Goal: Book appointment/travel/reservation

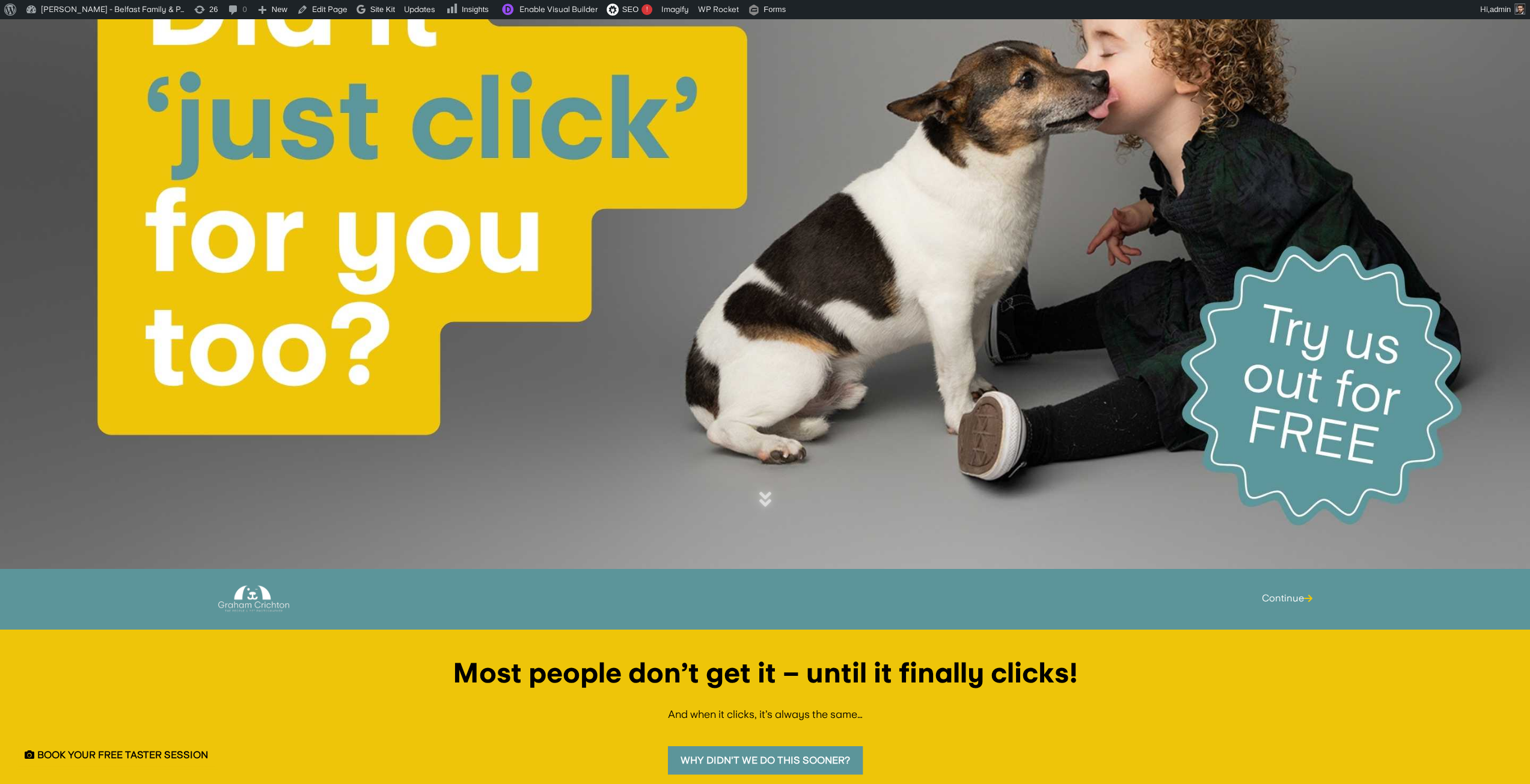
scroll to position [240, 0]
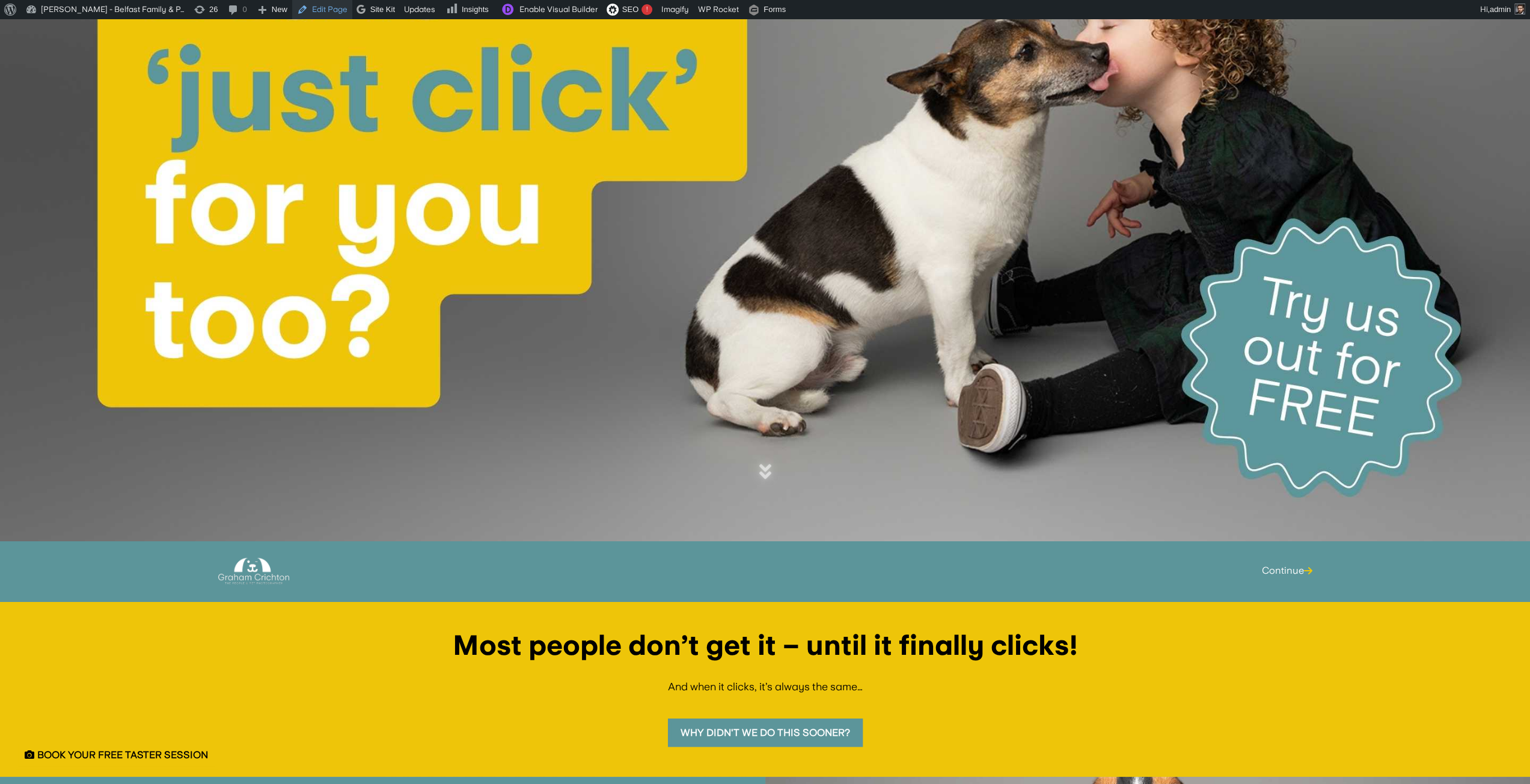
click at [312, 9] on link "Edit Page" at bounding box center [322, 9] width 60 height 19
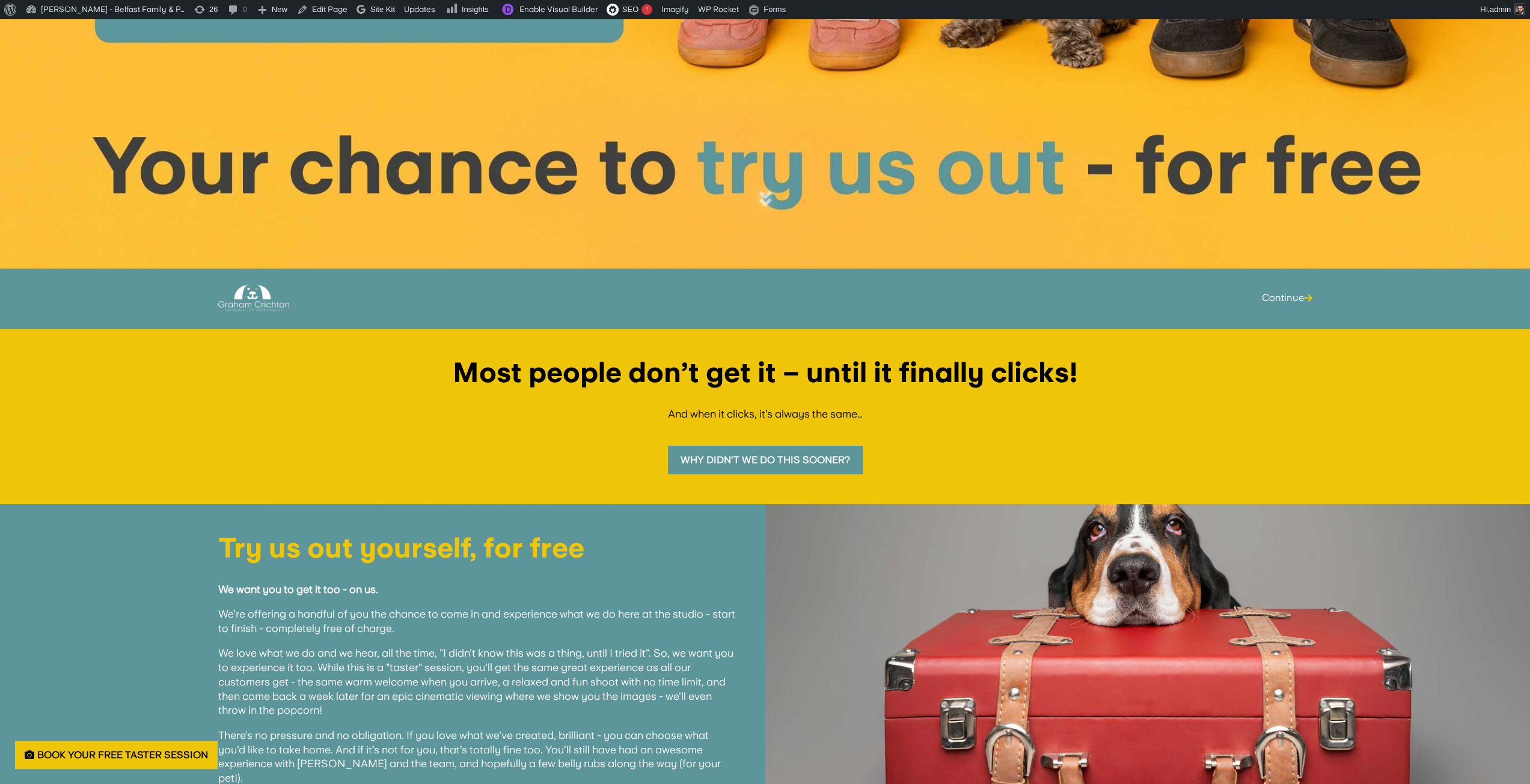
scroll to position [533, 0]
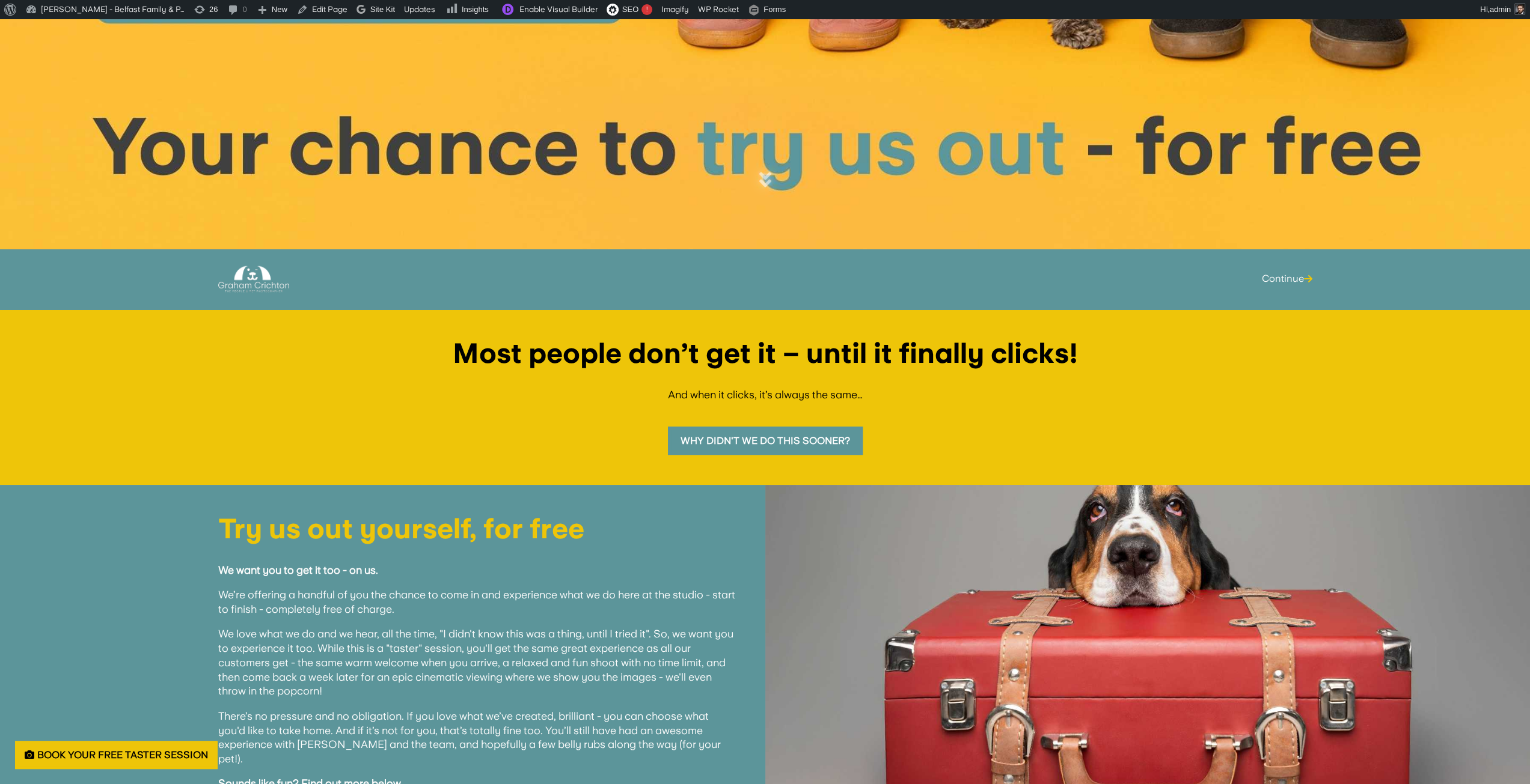
click at [772, 433] on link "Why Didn't We Do This Sooner?" at bounding box center [765, 441] width 195 height 28
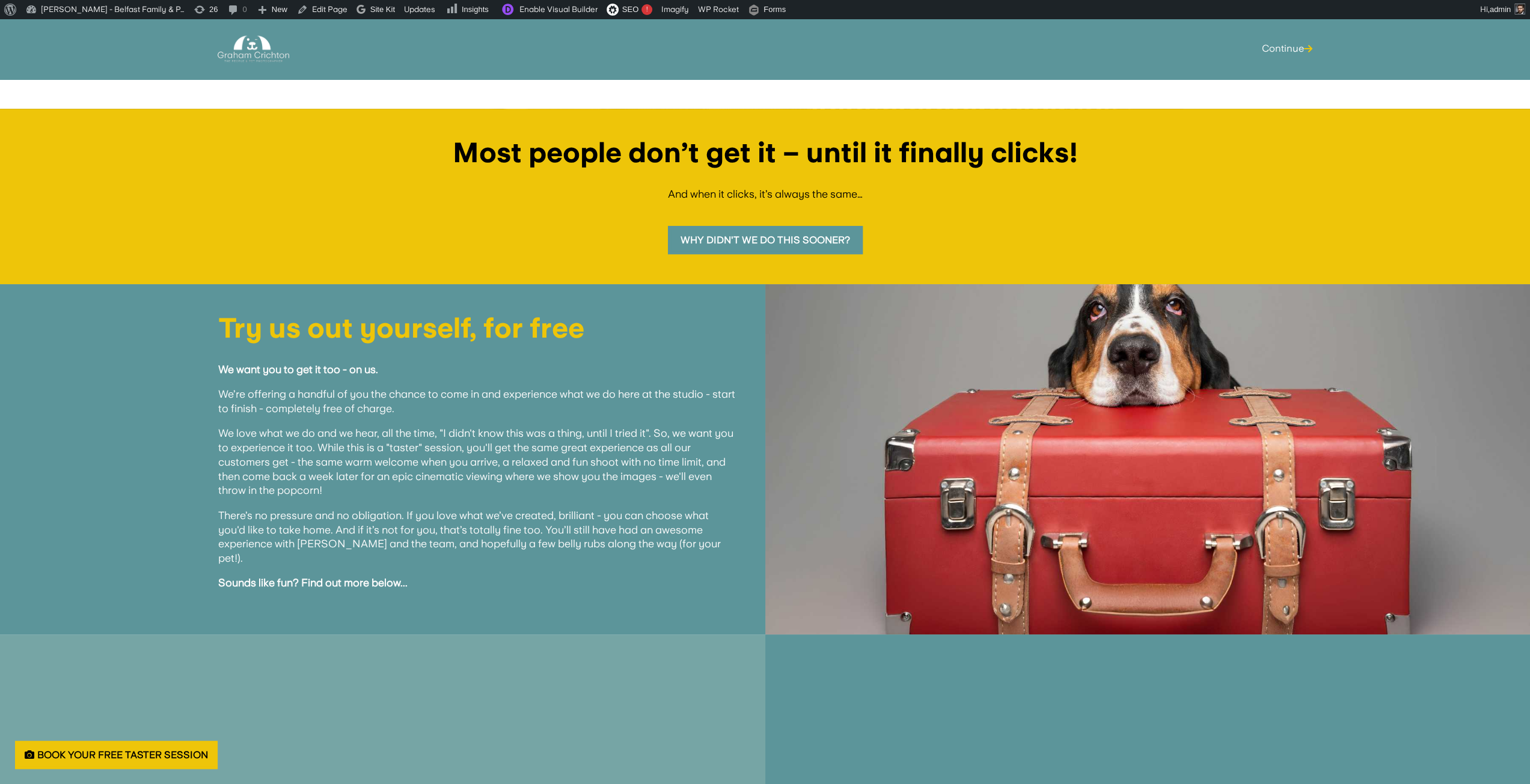
scroll to position [472, 0]
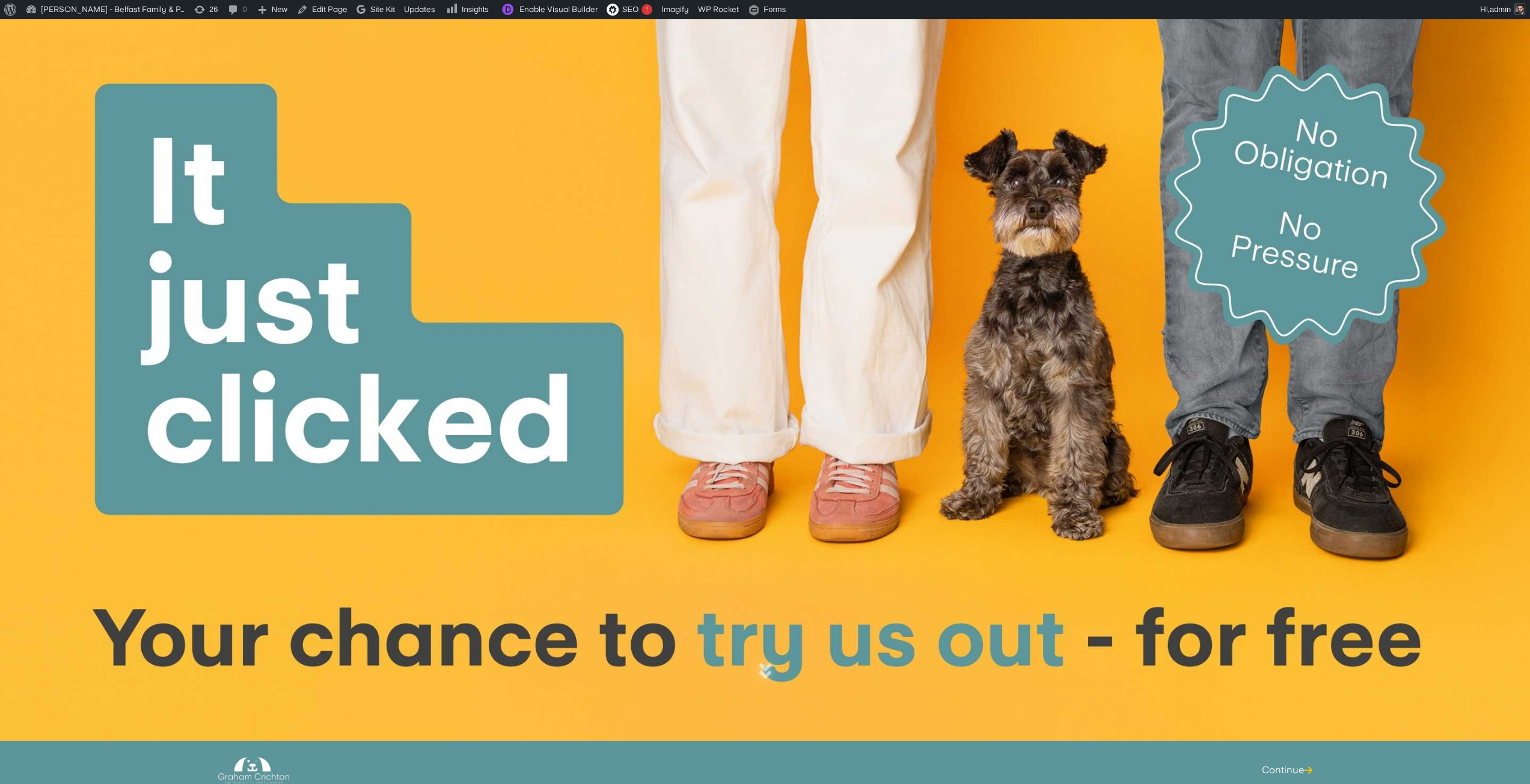
scroll to position [60, 0]
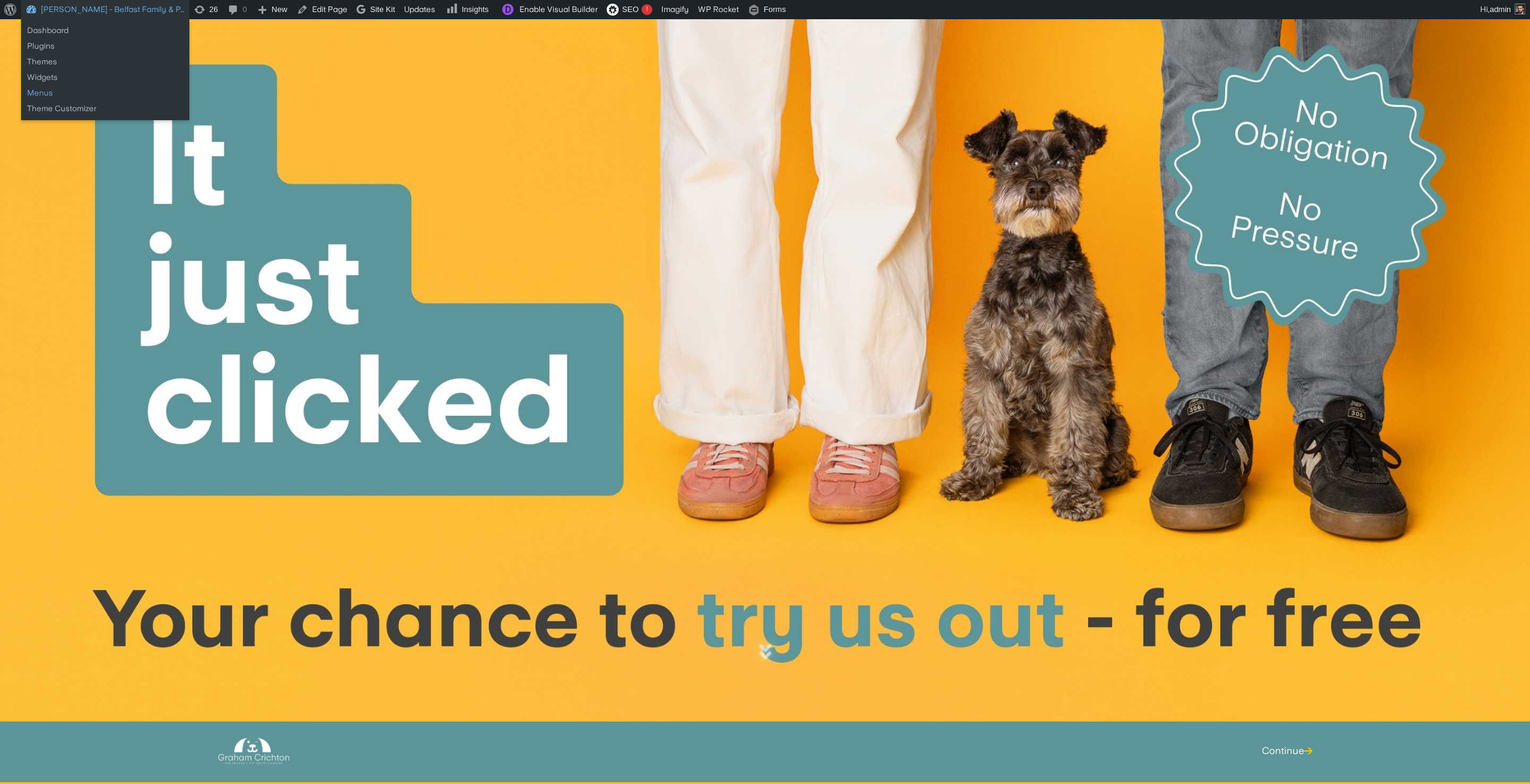
click at [43, 94] on link "Menus" at bounding box center [105, 93] width 169 height 16
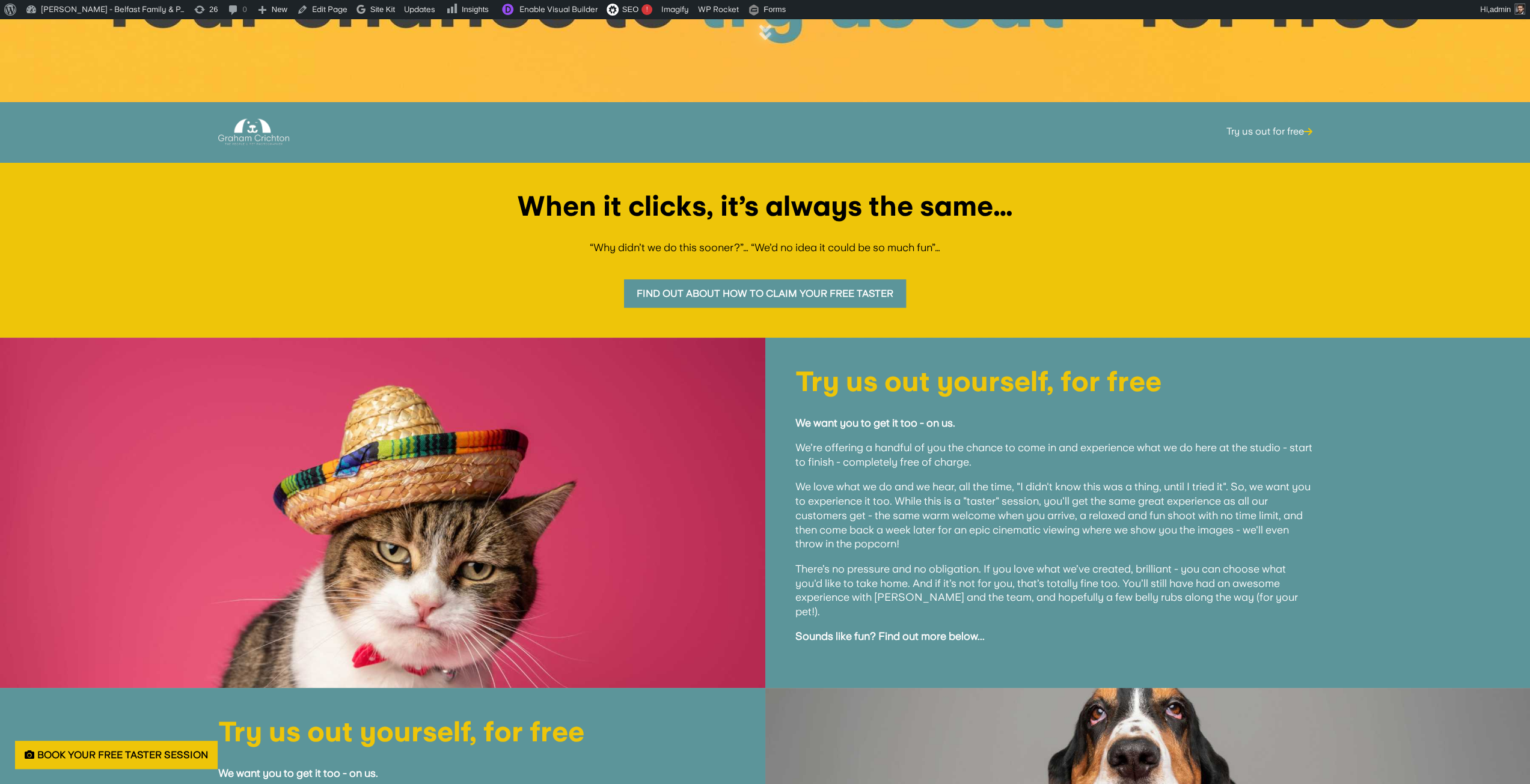
scroll to position [661, 0]
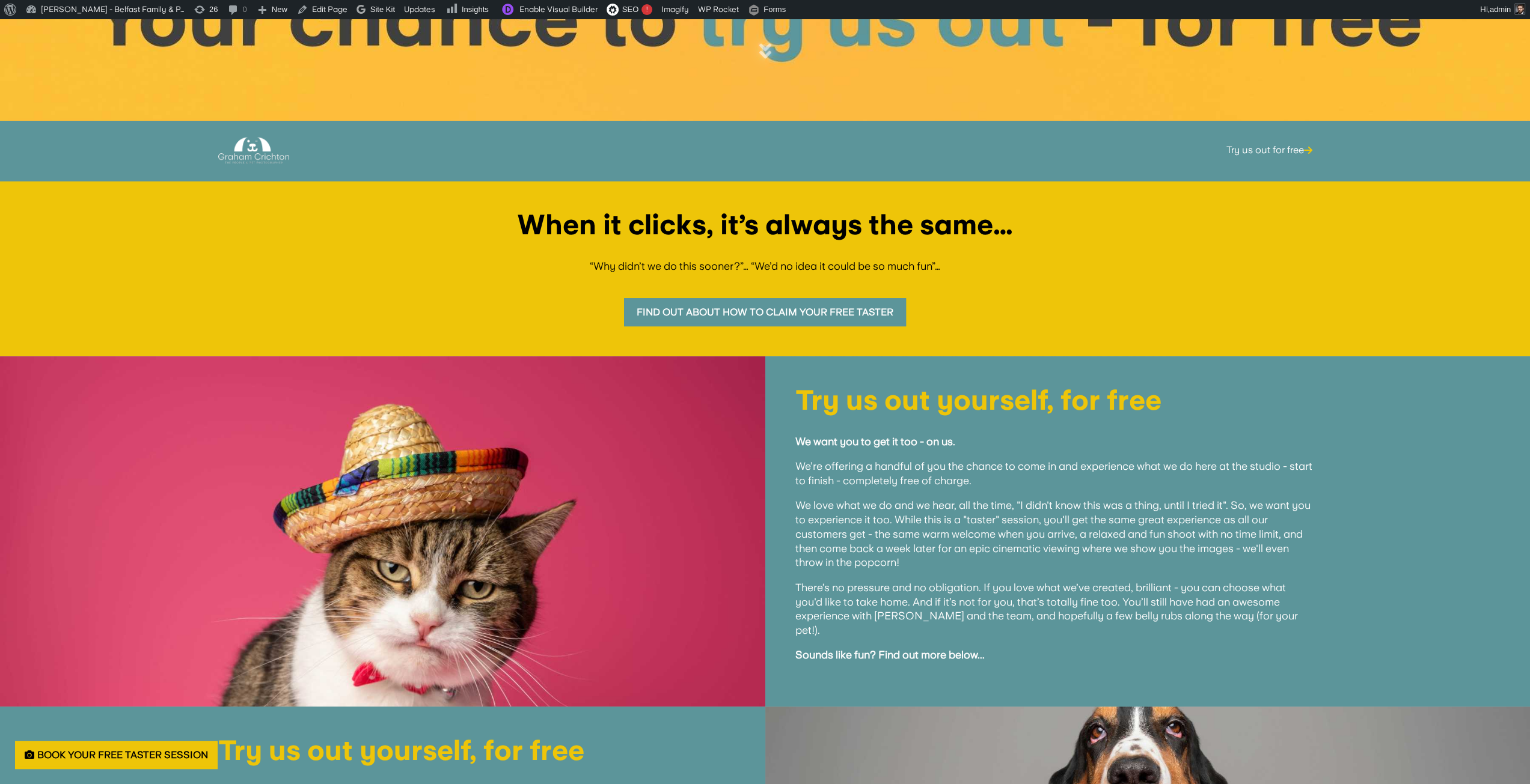
click at [803, 313] on link "Find out about how to claim your free taster" at bounding box center [765, 312] width 282 height 28
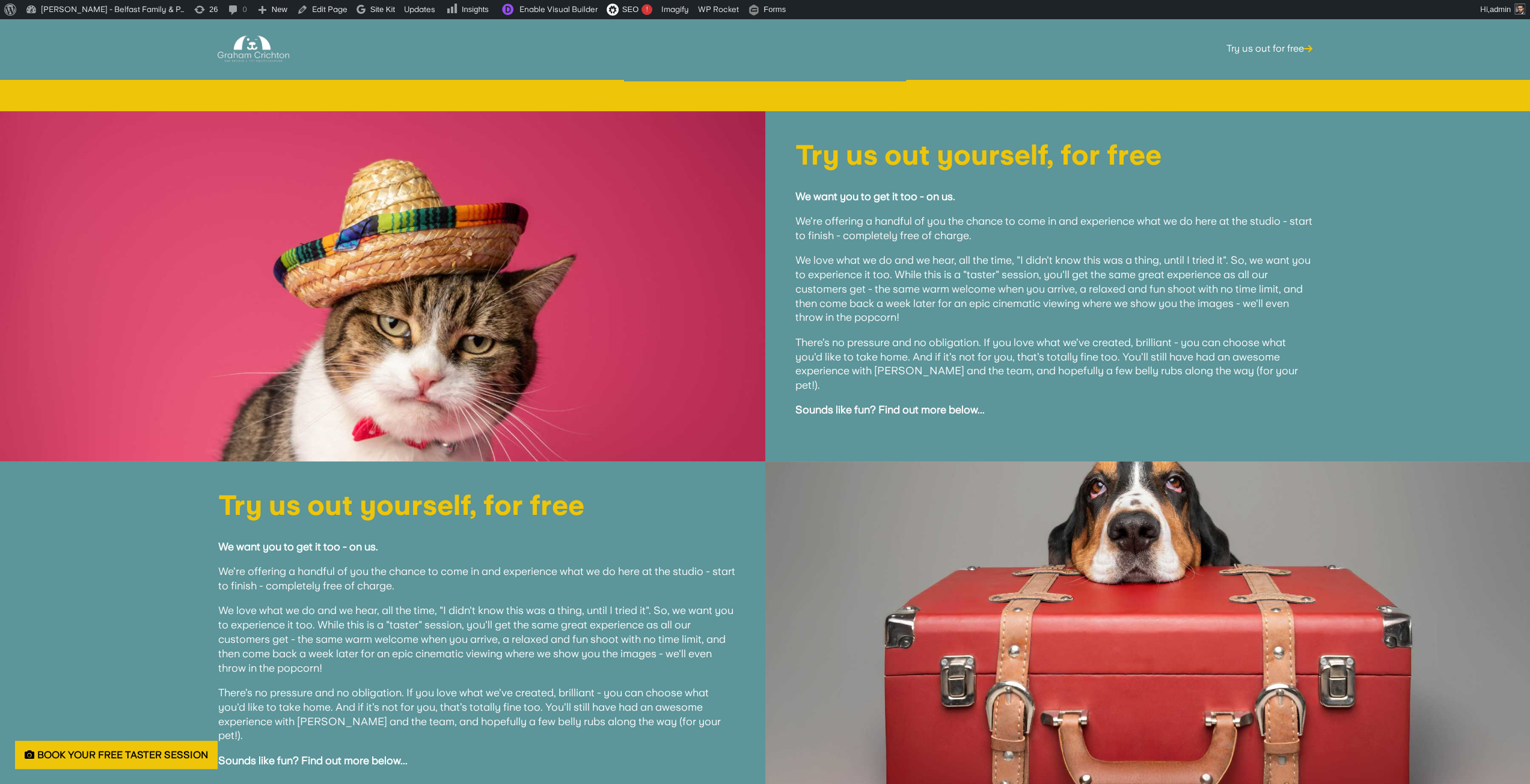
scroll to position [913, 0]
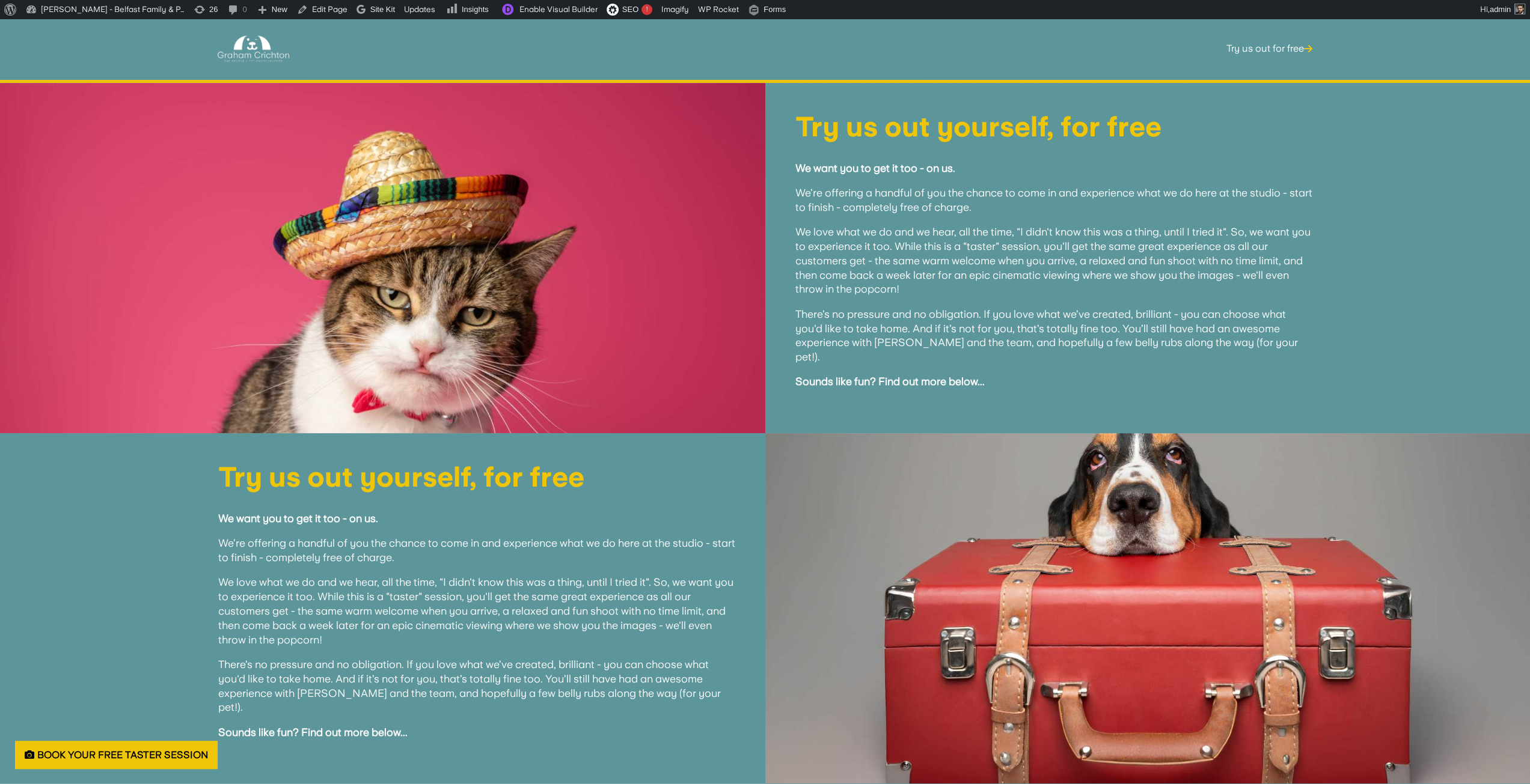
scroll to position [961, 0]
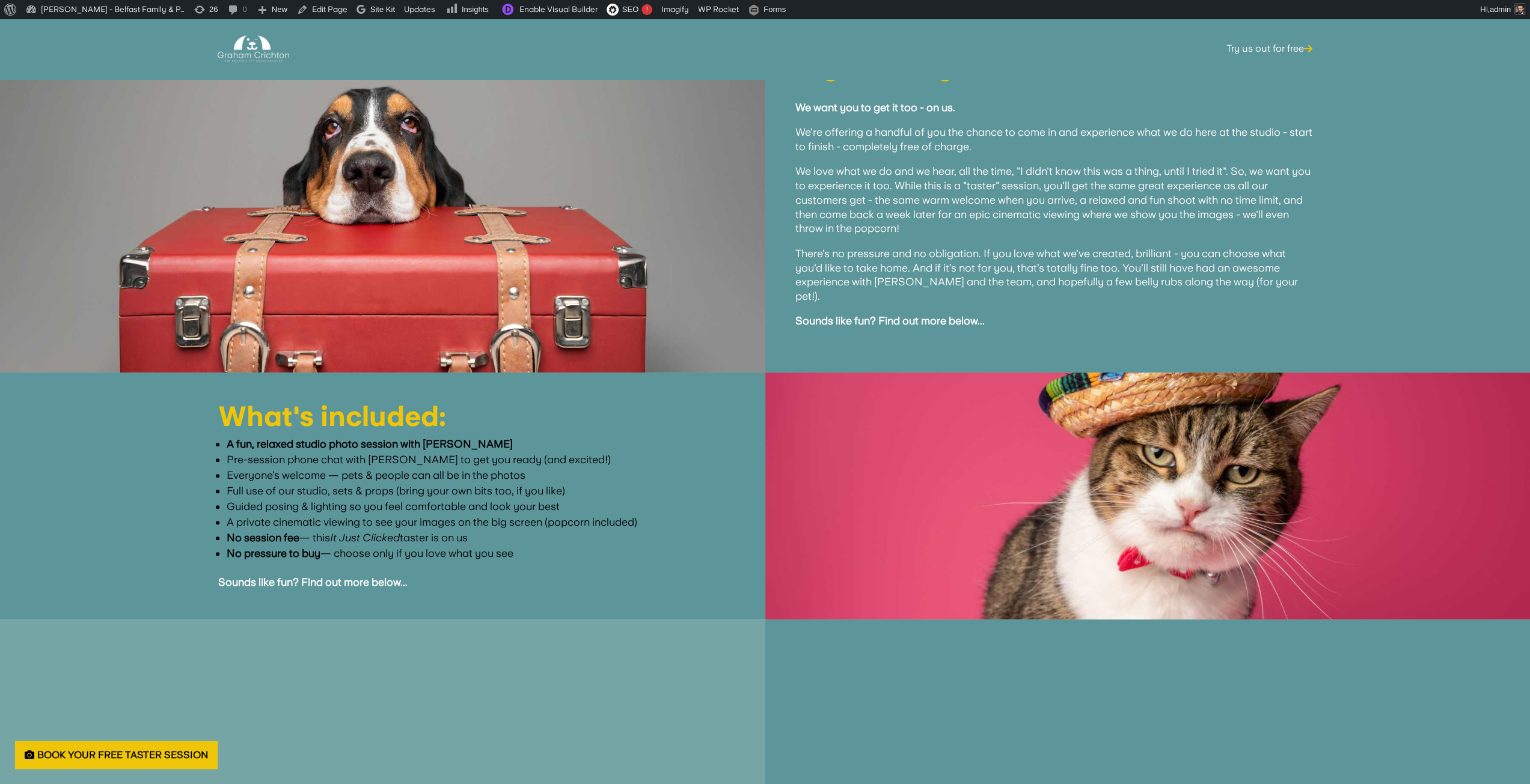
scroll to position [997, 0]
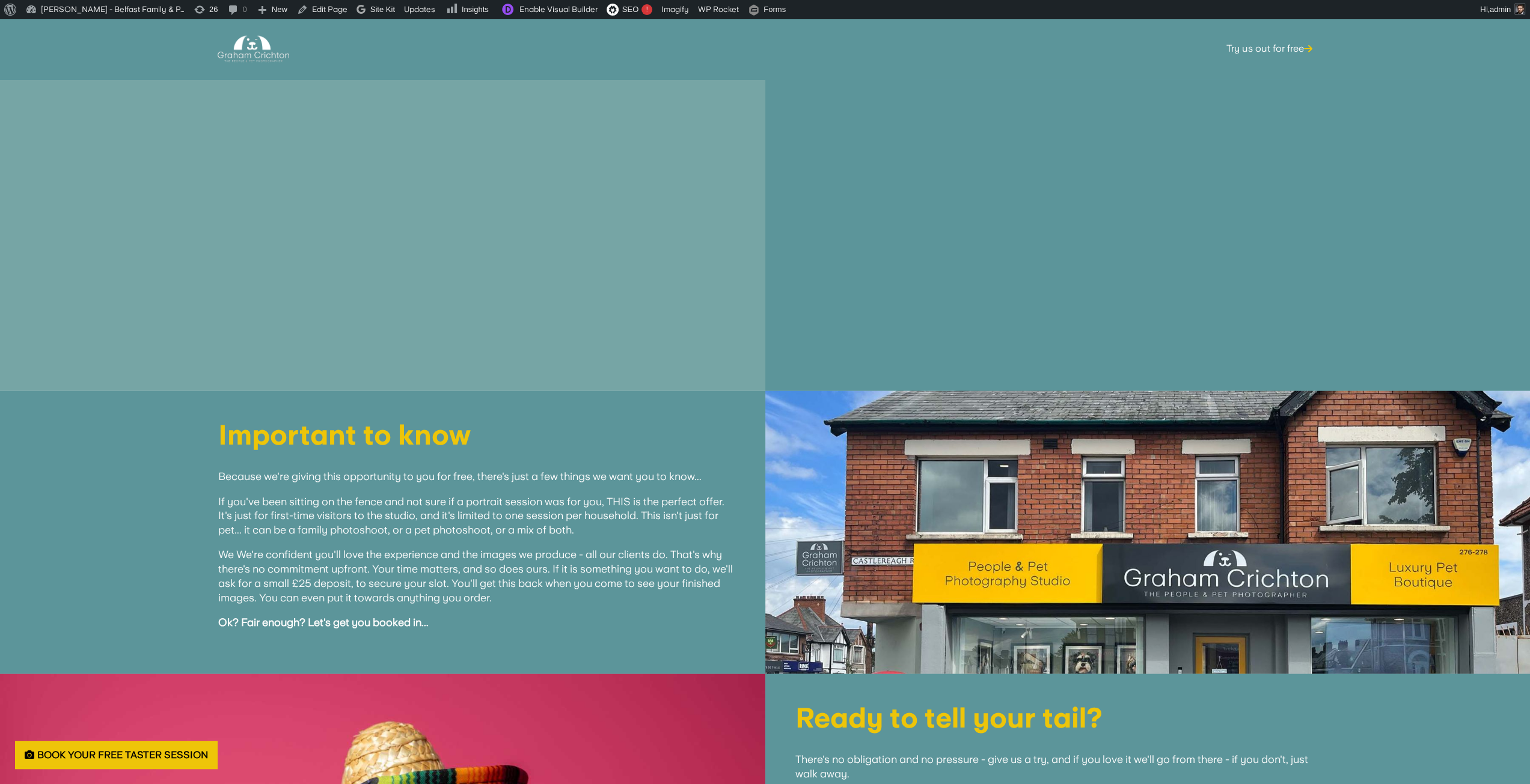
scroll to position [2583, 0]
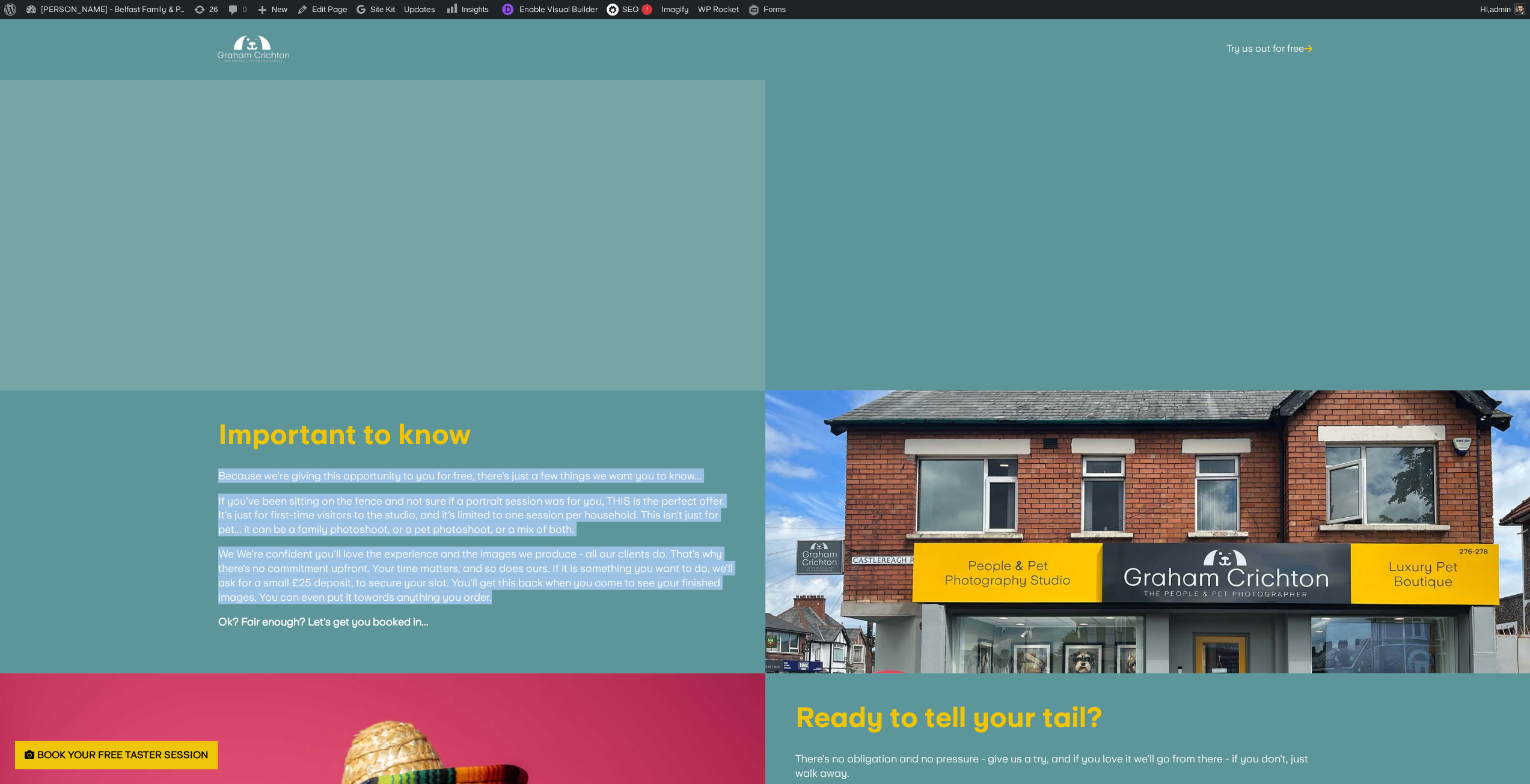
drag, startPoint x: 515, startPoint y: 581, endPoint x: 213, endPoint y: 461, distance: 325.0
click at [213, 461] on div "Important to know Because we're giving this opportunity to you for free, there'…" at bounding box center [382, 531] width 705 height 222
click at [216, 458] on div "Important to know Because we're giving this opportunity to you for free, there'…" at bounding box center [382, 531] width 705 height 222
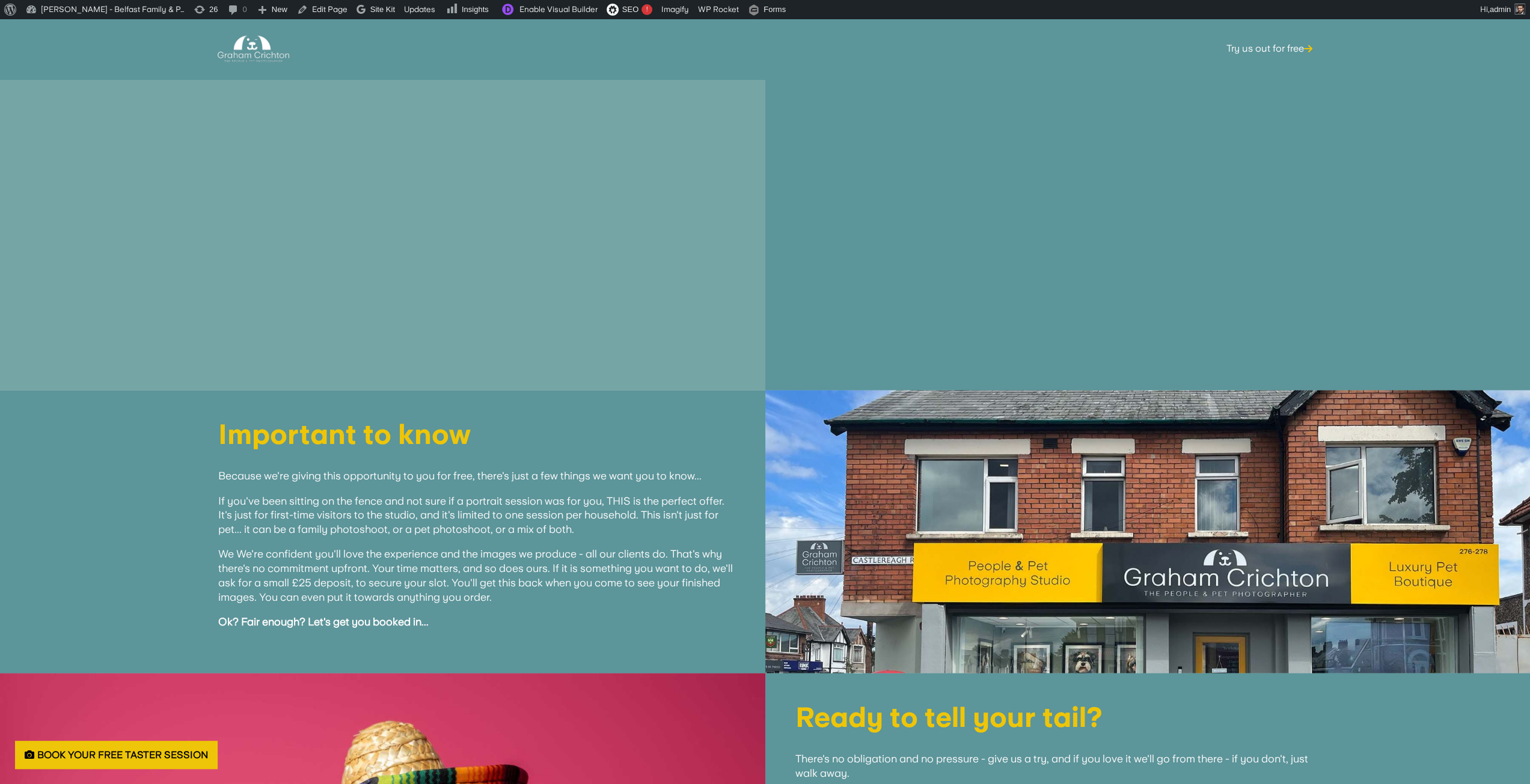
click at [211, 459] on div "Important to know Because we're giving this opportunity to you for free, there'…" at bounding box center [382, 531] width 705 height 222
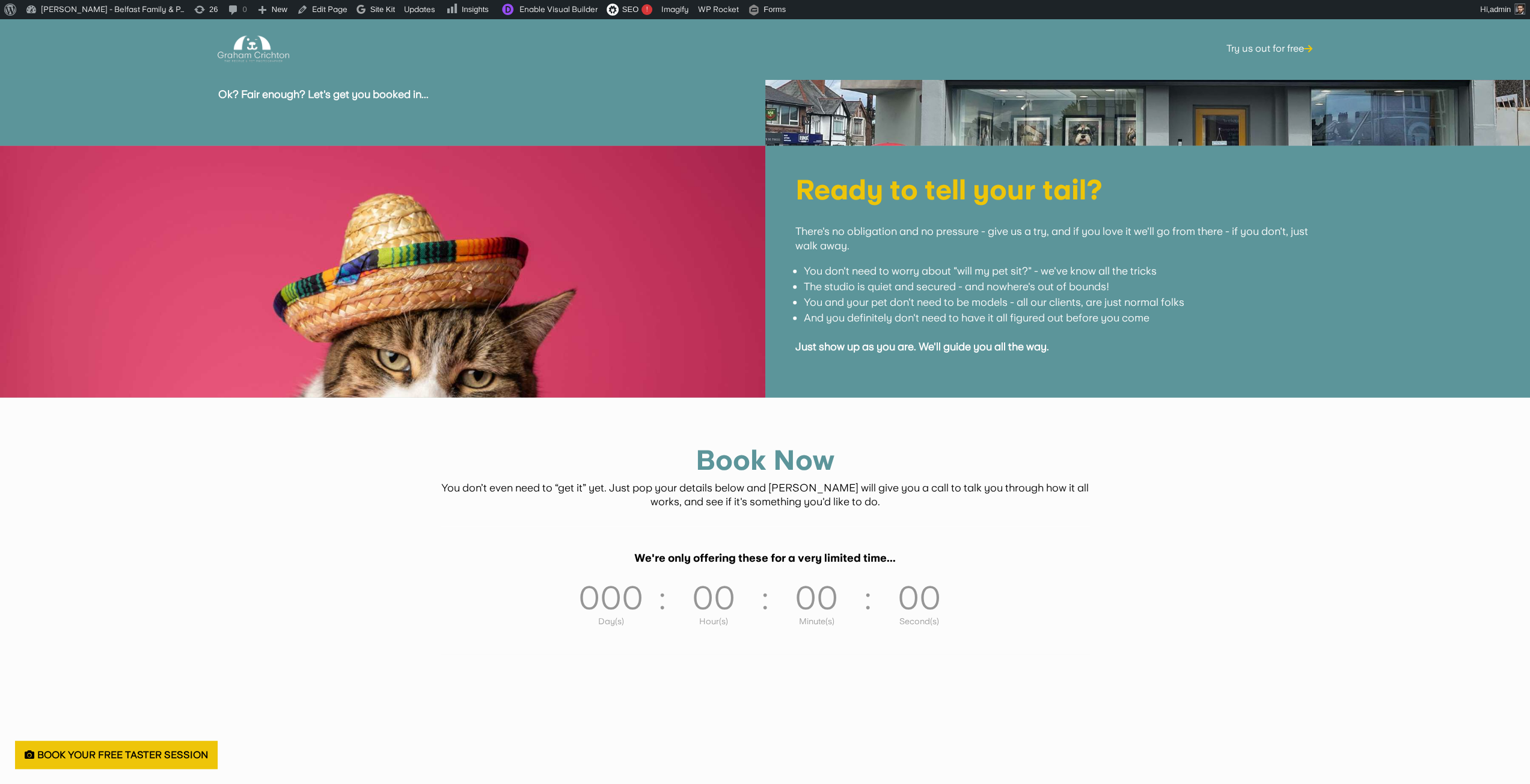
scroll to position [3124, 0]
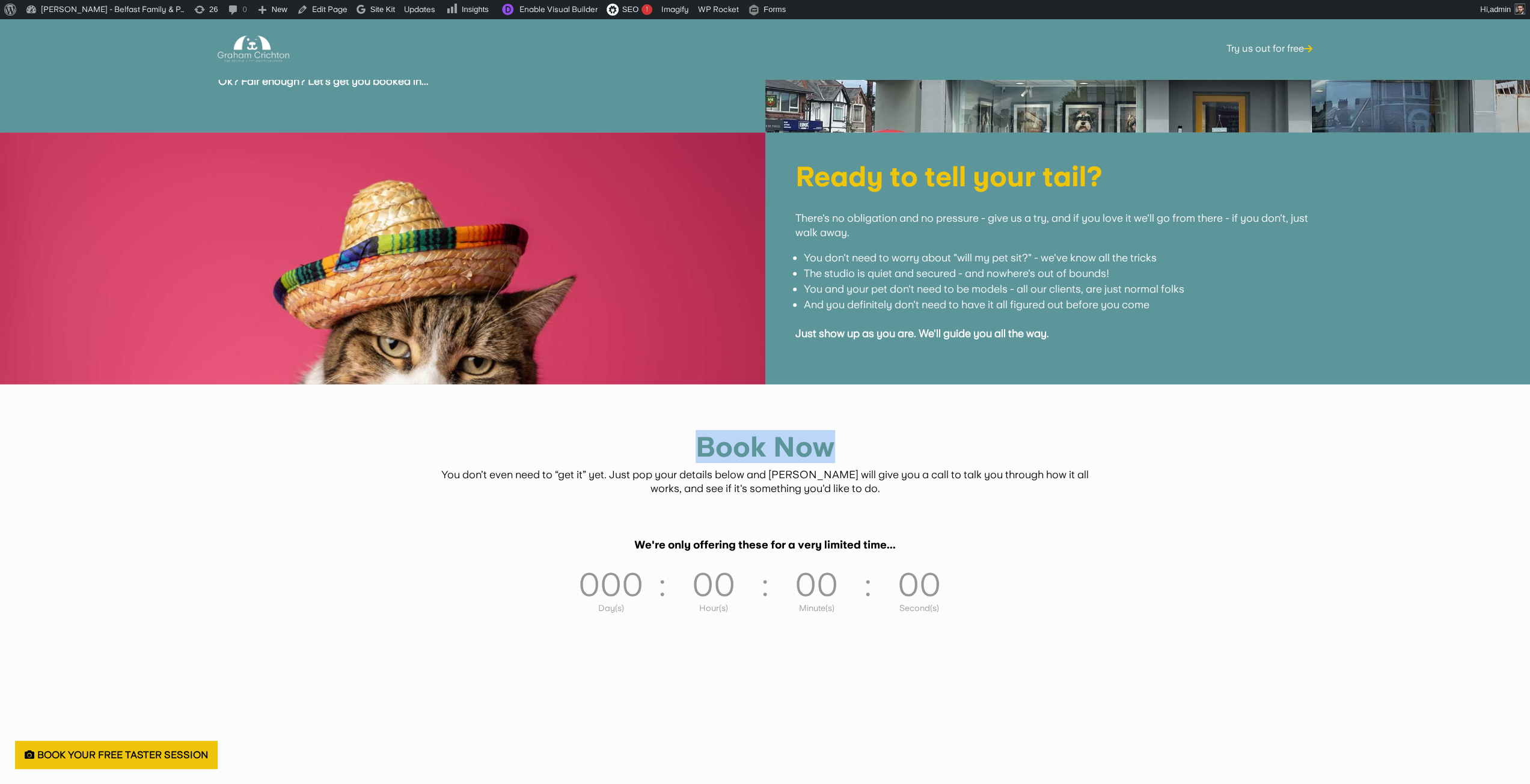
drag, startPoint x: 828, startPoint y: 437, endPoint x: 543, endPoint y: 424, distance: 285.3
click at [543, 433] on h1 "Book Now" at bounding box center [765, 450] width 650 height 34
click at [900, 479] on p "You don’t even need to “get it” yet. Just pop your details below and Hannah wil…" at bounding box center [765, 482] width 650 height 29
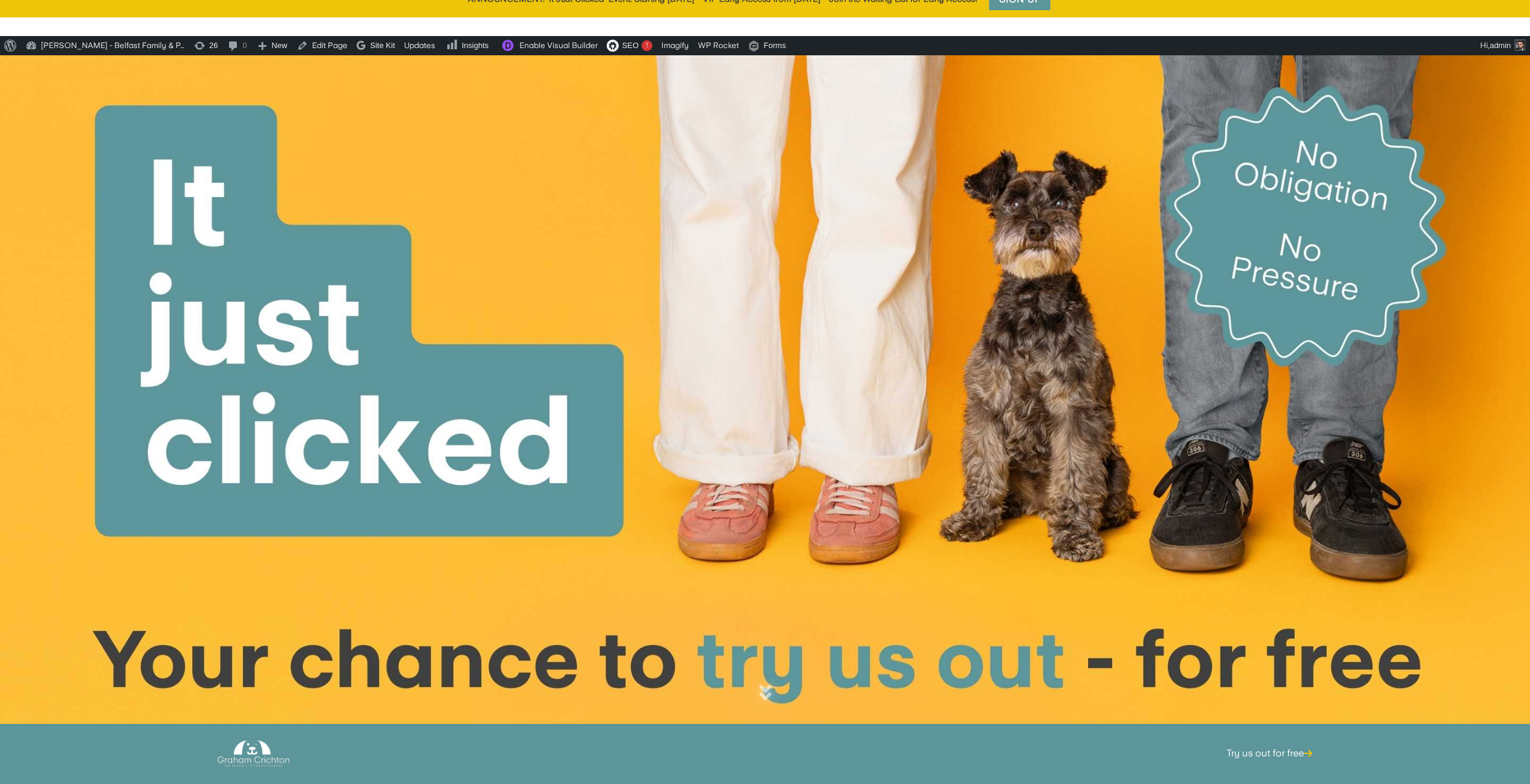
scroll to position [0, 0]
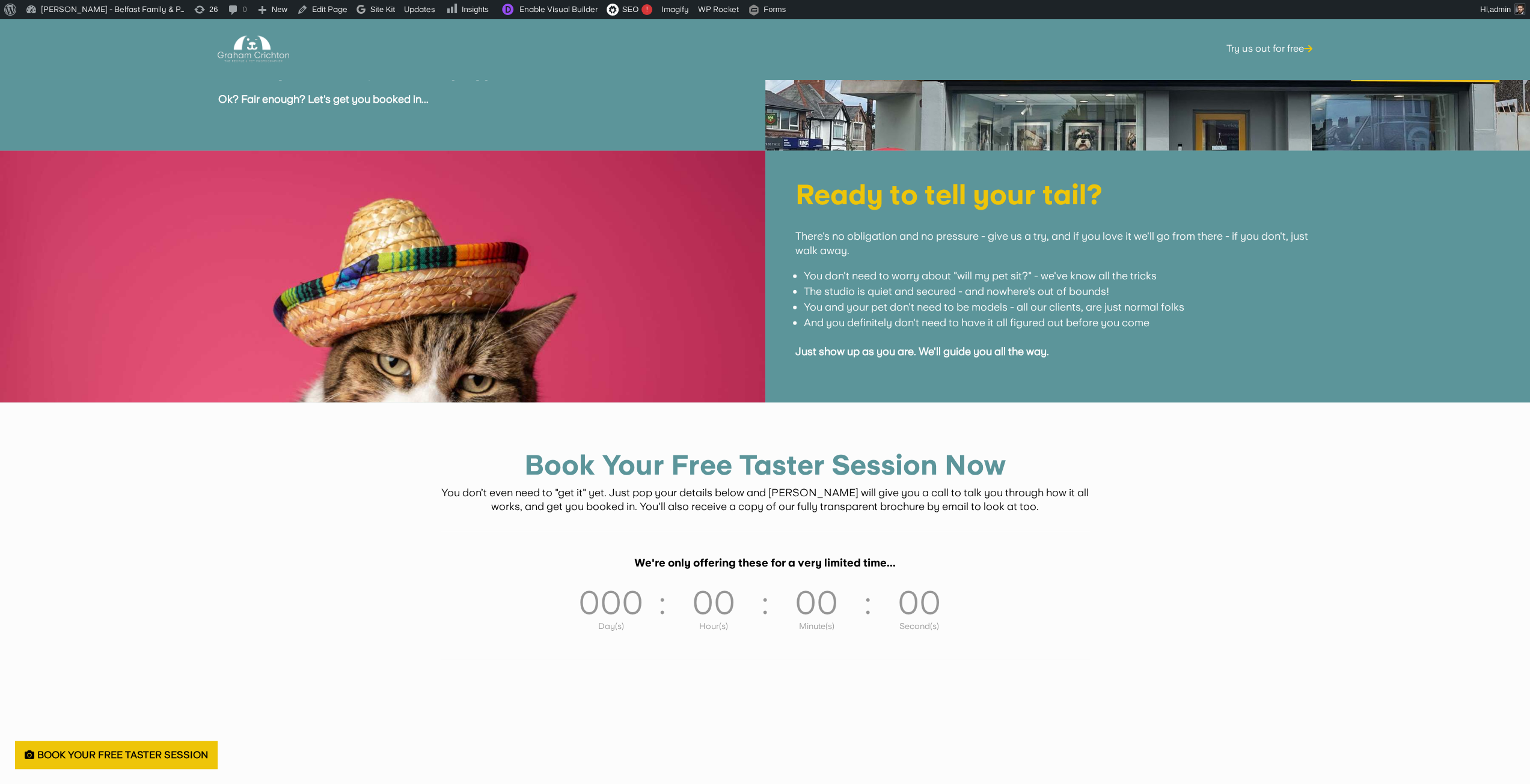
scroll to position [3065, 0]
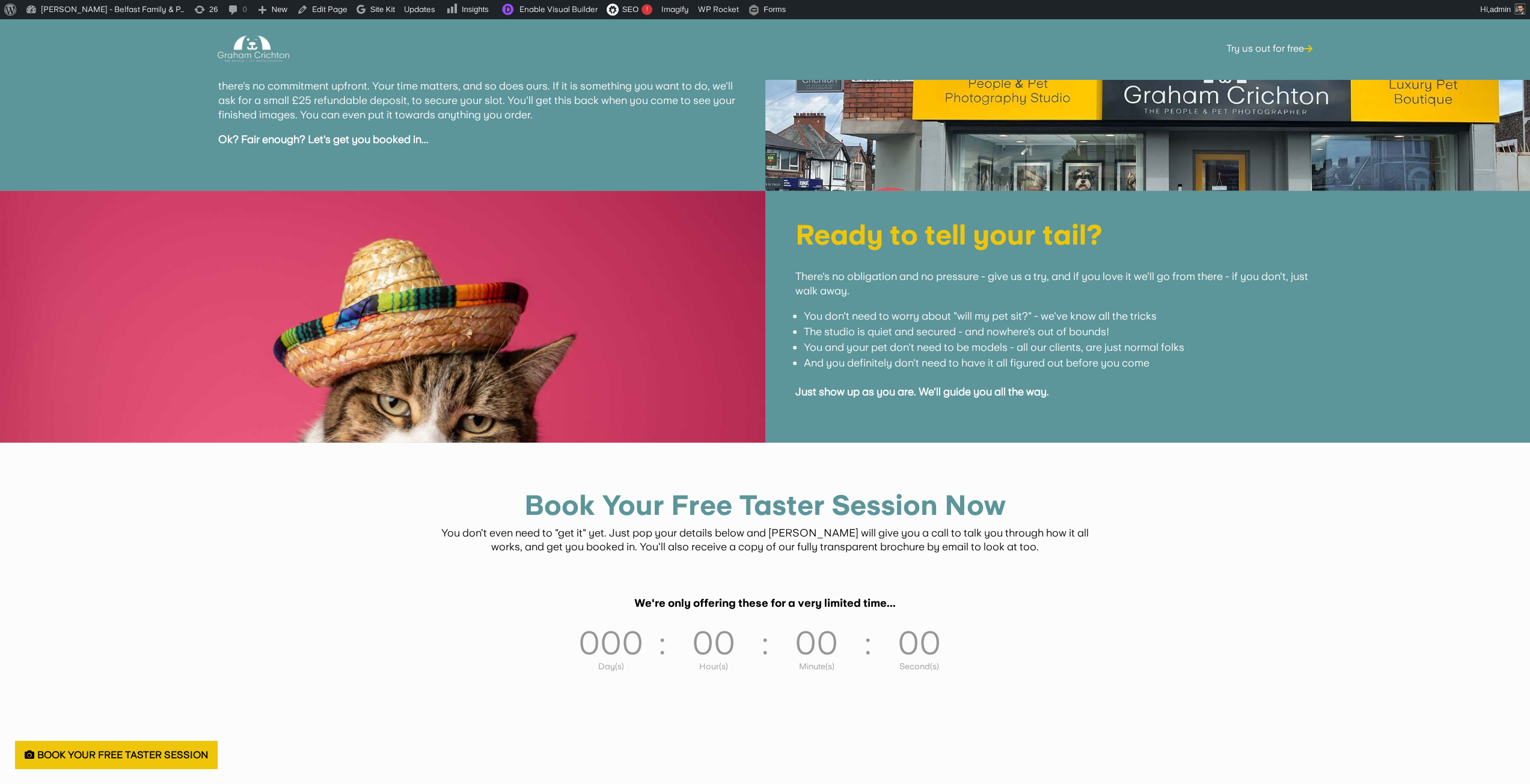
drag, startPoint x: 516, startPoint y: 297, endPoint x: 1195, endPoint y: 628, distance: 755.4
click at [1195, 628] on div "Book Your Free Taster Session Now You don’t even need to "get it" yet. Just pop…" at bounding box center [765, 698] width 1530 height 511
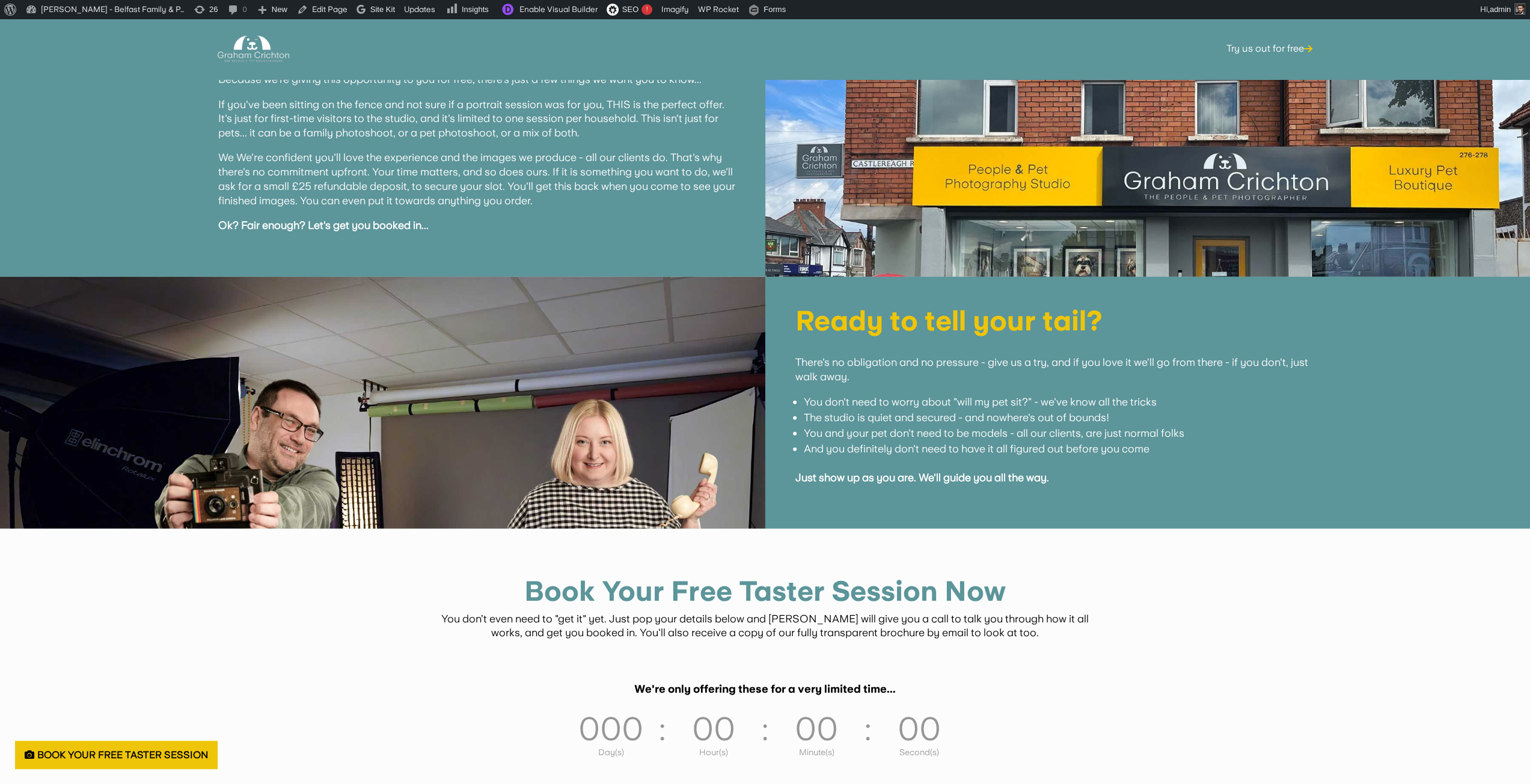
scroll to position [3101, 0]
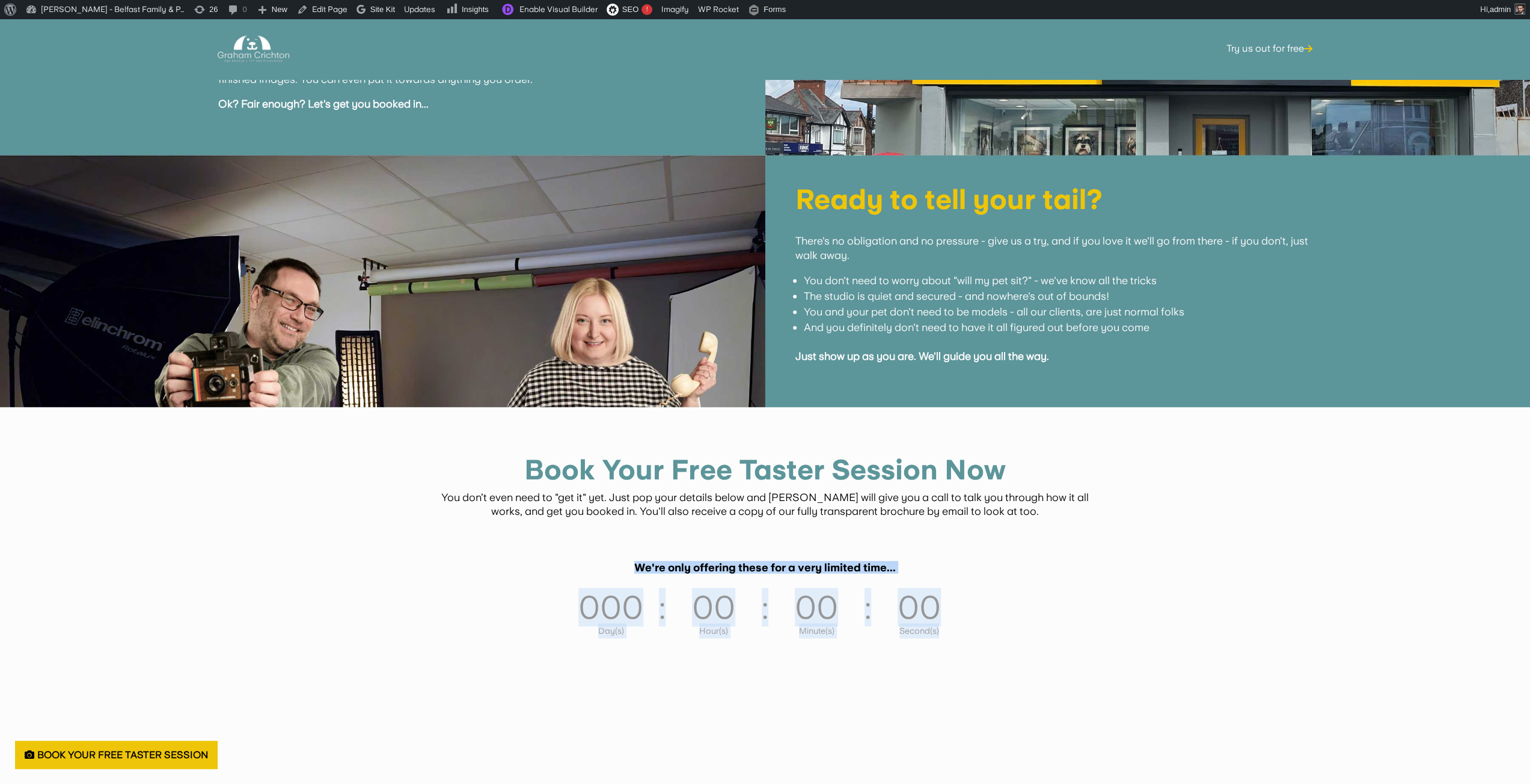
drag, startPoint x: 972, startPoint y: 608, endPoint x: 423, endPoint y: 533, distance: 554.1
click at [423, 533] on div "Book Your Free Taster Session Now You don’t even need to "get it" yet. Just pop…" at bounding box center [765, 663] width 1530 height 511
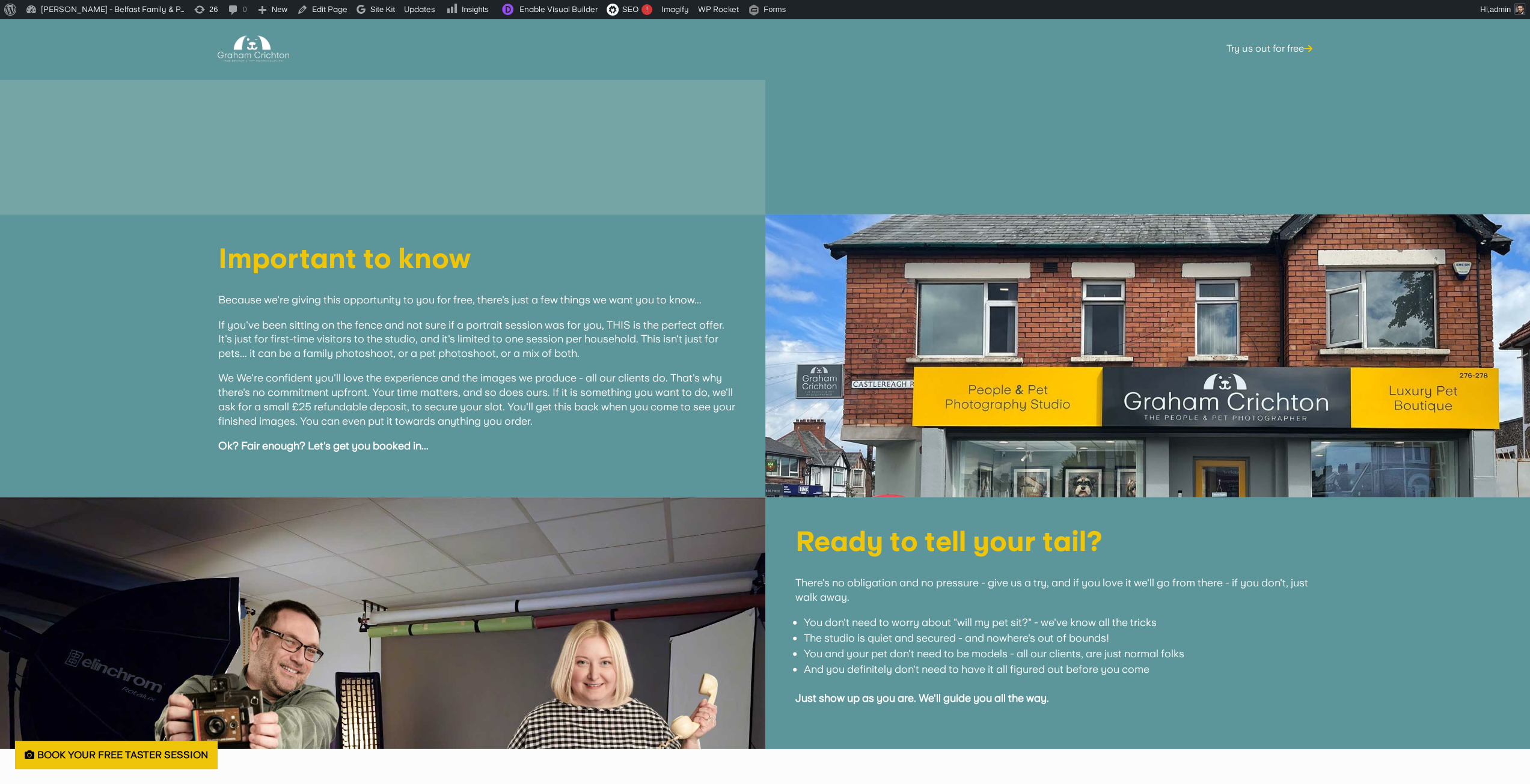
scroll to position [2740, 0]
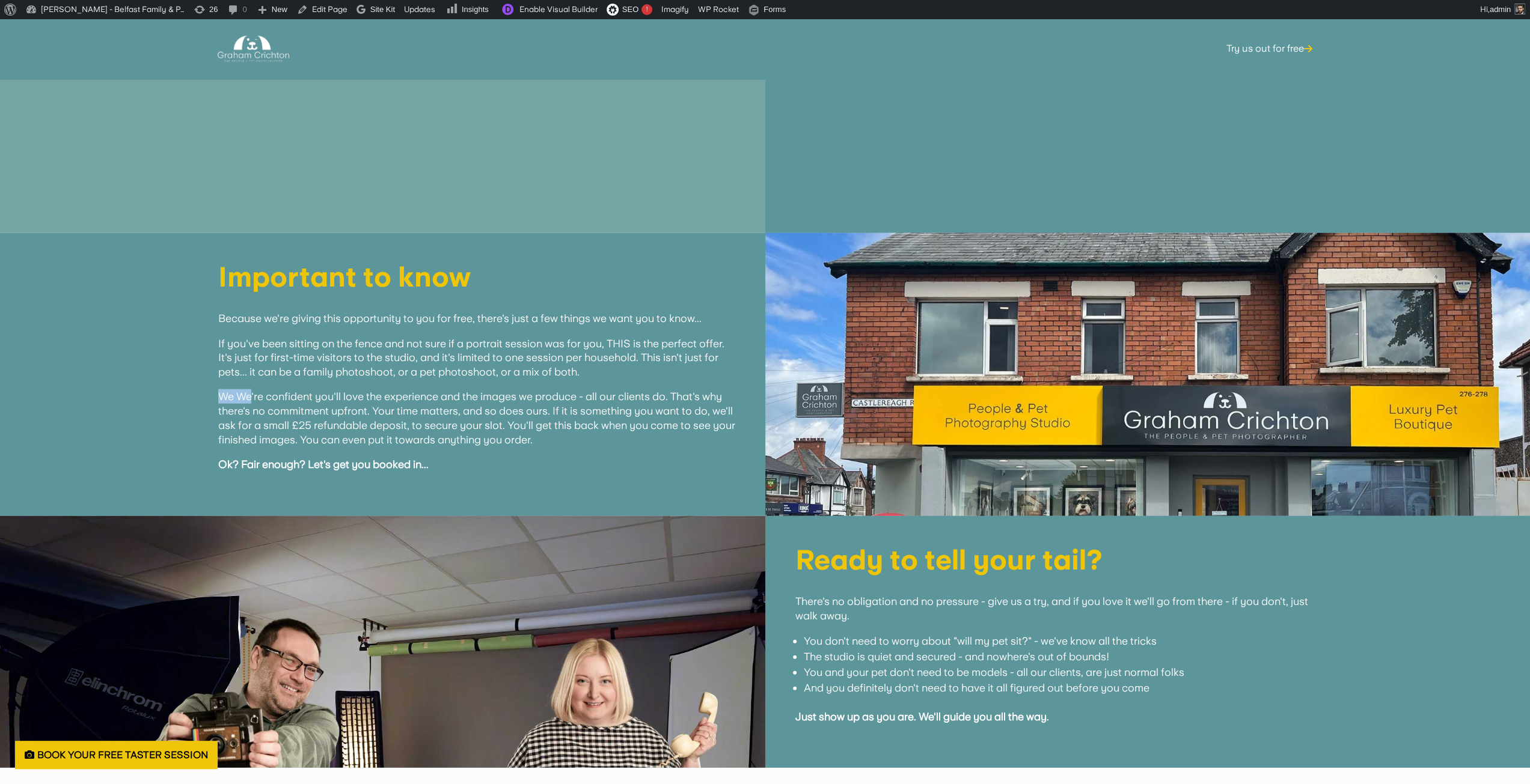
drag, startPoint x: 238, startPoint y: 383, endPoint x: 219, endPoint y: 383, distance: 19.0
click at [219, 390] on span "We We're confident you'll love the experience and the images we produce - all o…" at bounding box center [476, 418] width 517 height 56
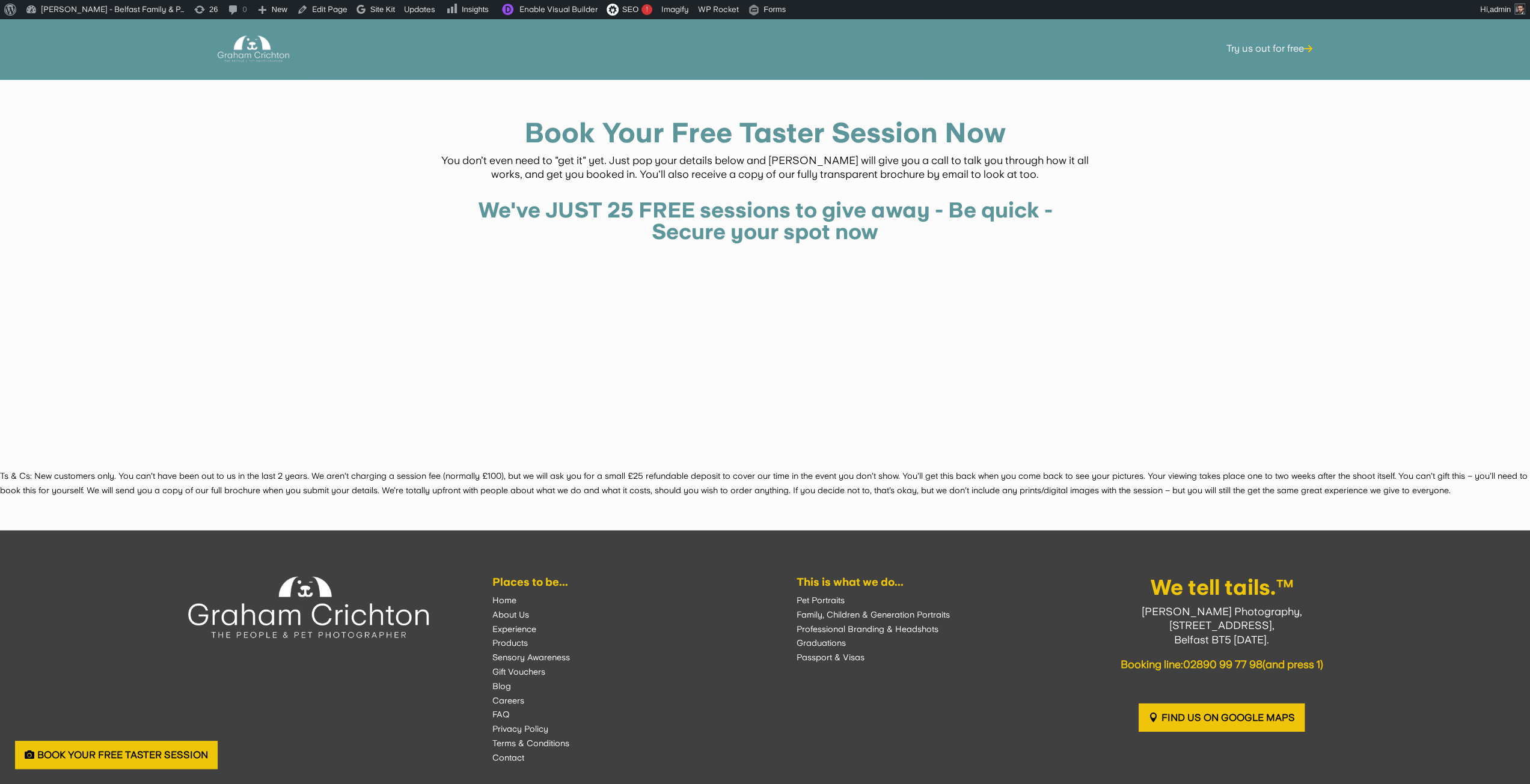
scroll to position [3438, 0]
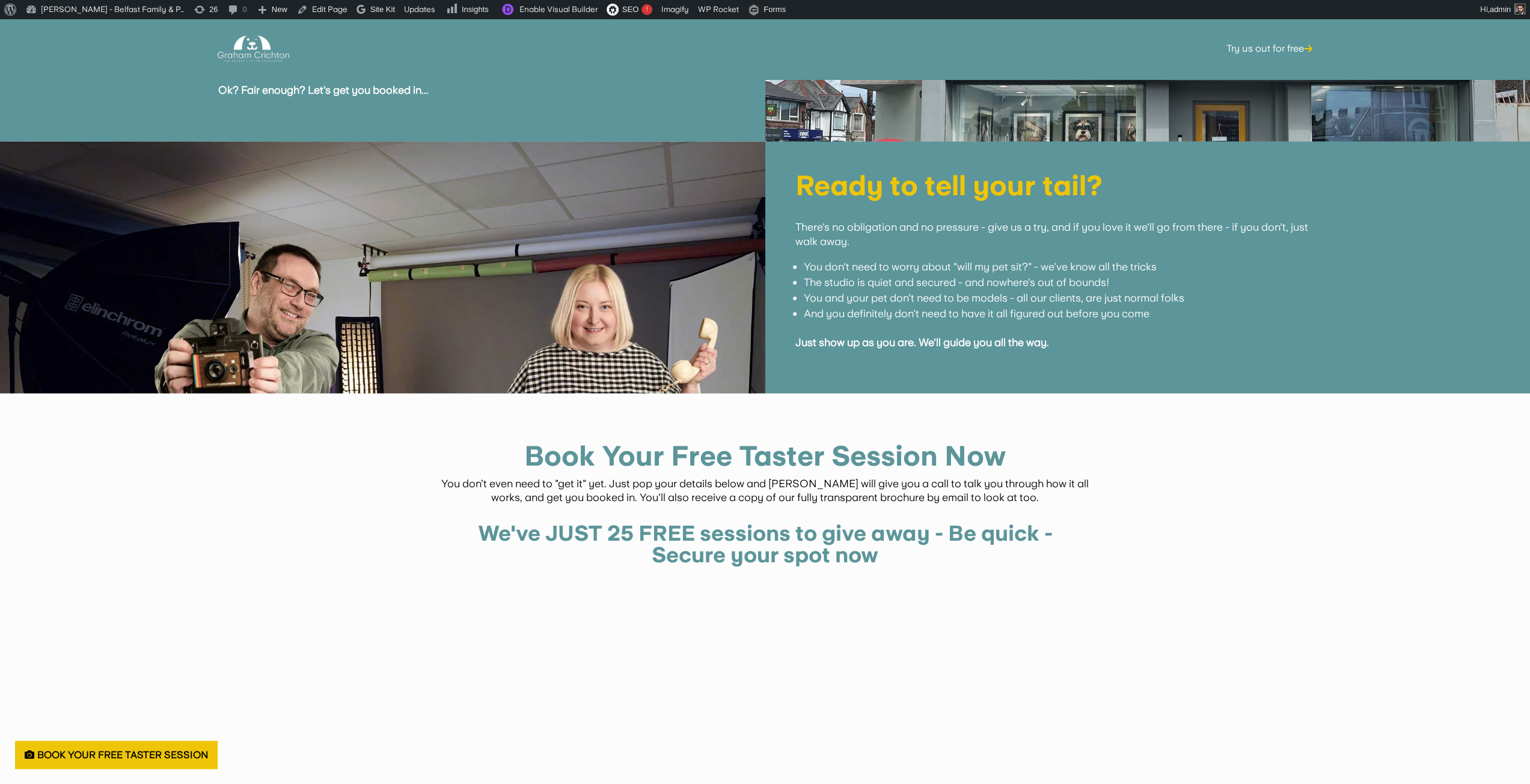
scroll to position [3113, 0]
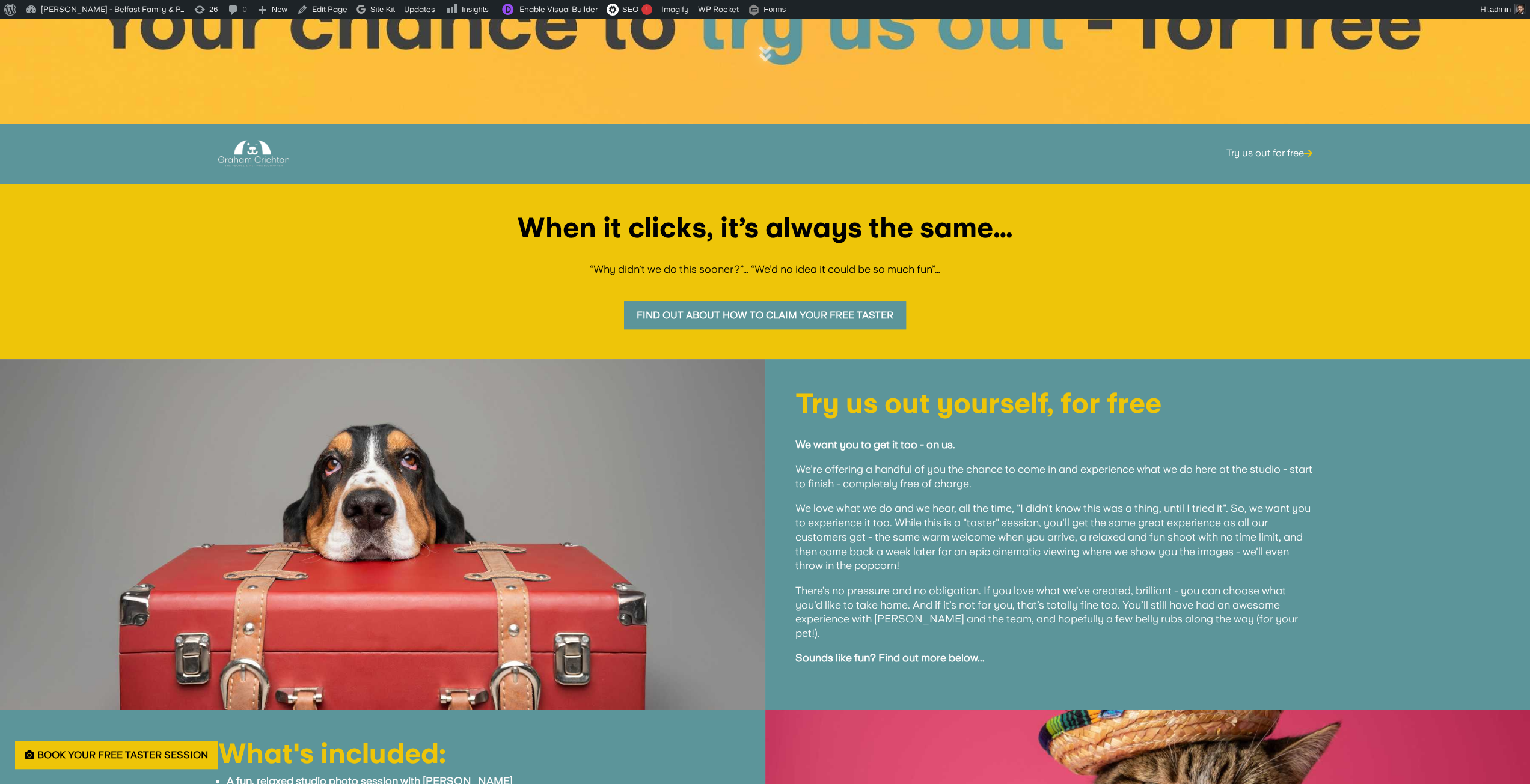
scroll to position [721, 0]
